Goal: Task Accomplishment & Management: Manage account settings

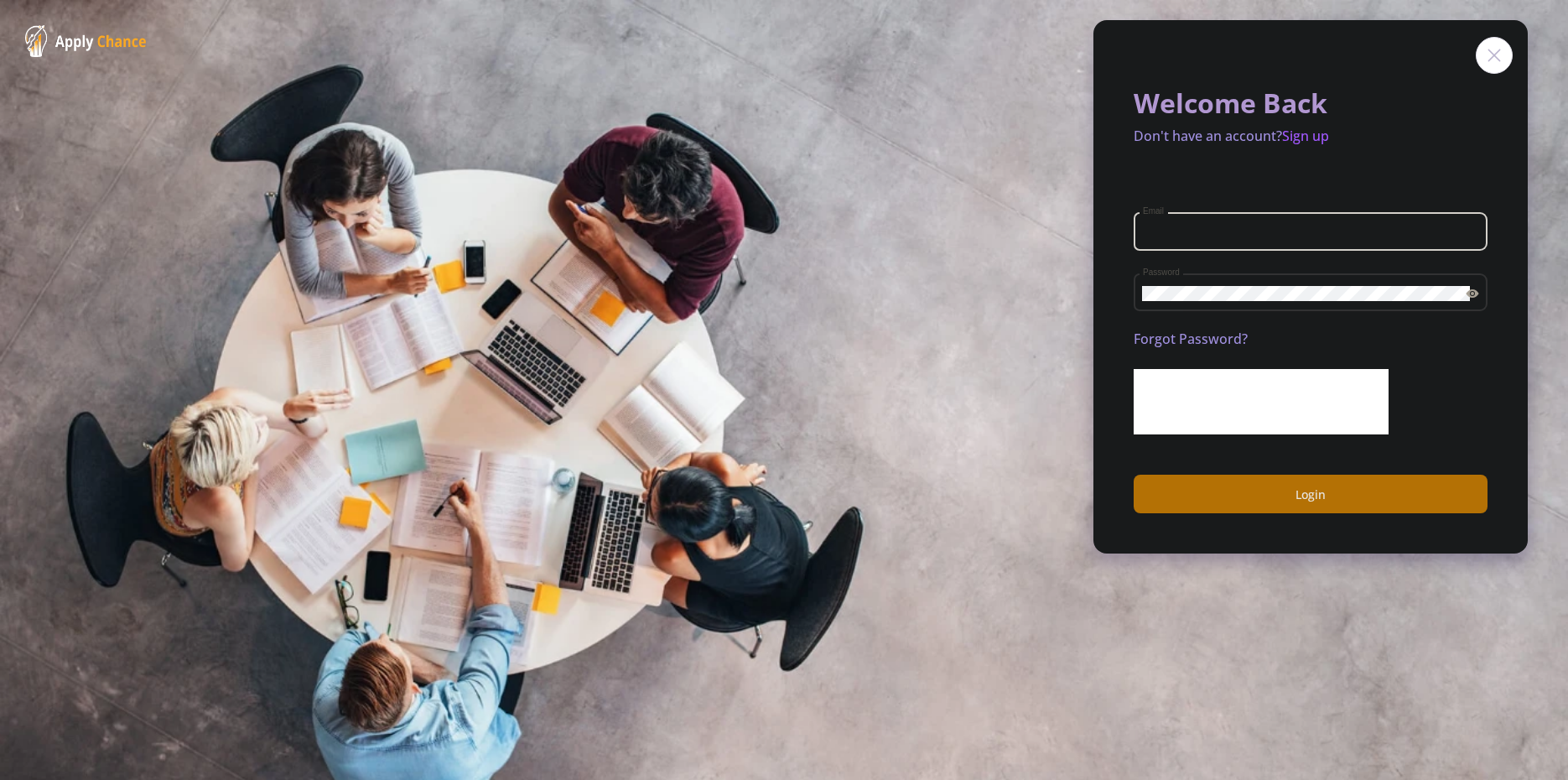
type input "[EMAIL_ADDRESS][DOMAIN_NAME]"
click at [1360, 234] on input "[EMAIL_ADDRESS][DOMAIN_NAME]" at bounding box center [1313, 232] width 342 height 15
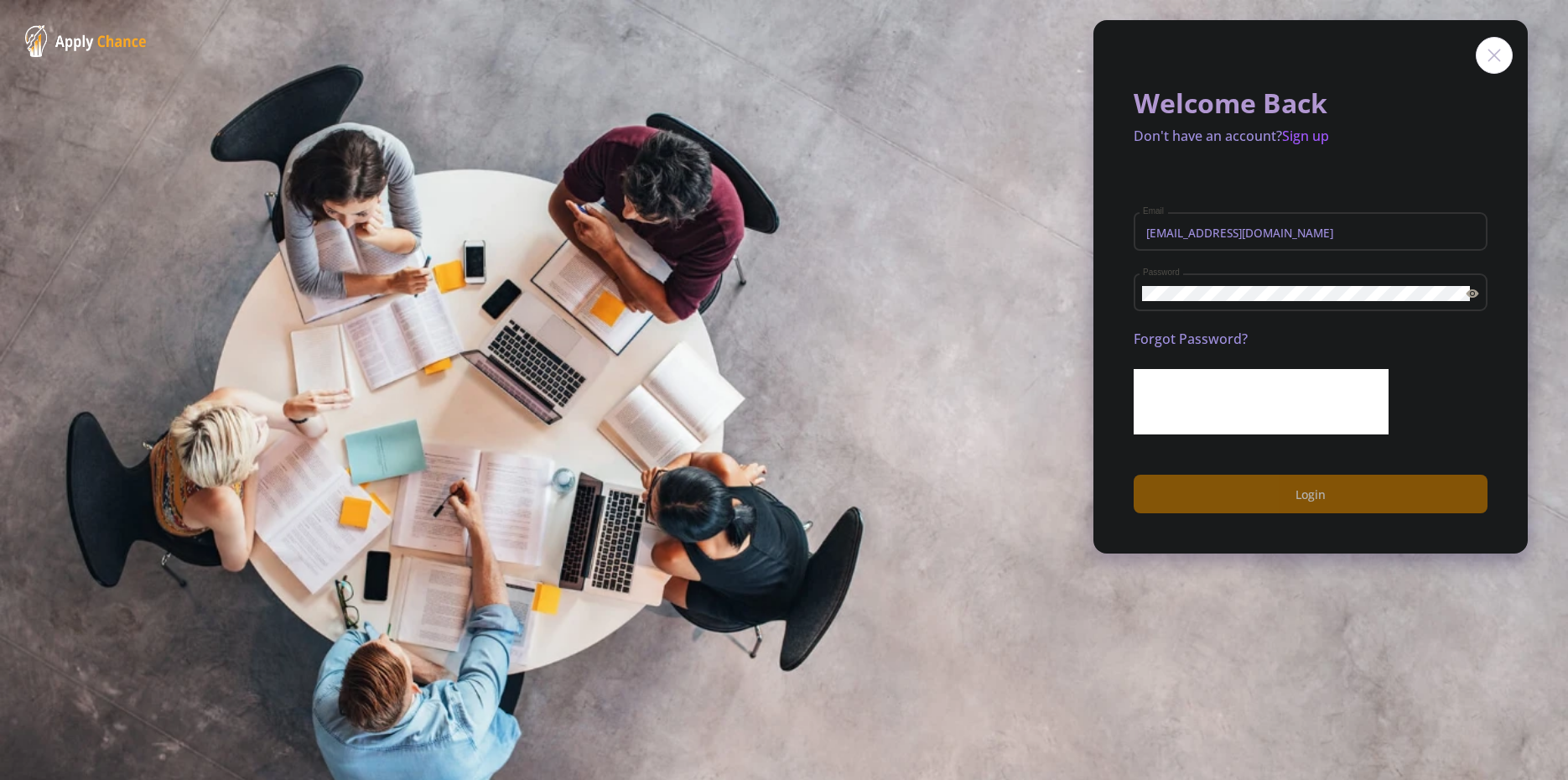
click at [1313, 492] on span "Login" at bounding box center [1310, 494] width 30 height 16
